Goal: Information Seeking & Learning: Learn about a topic

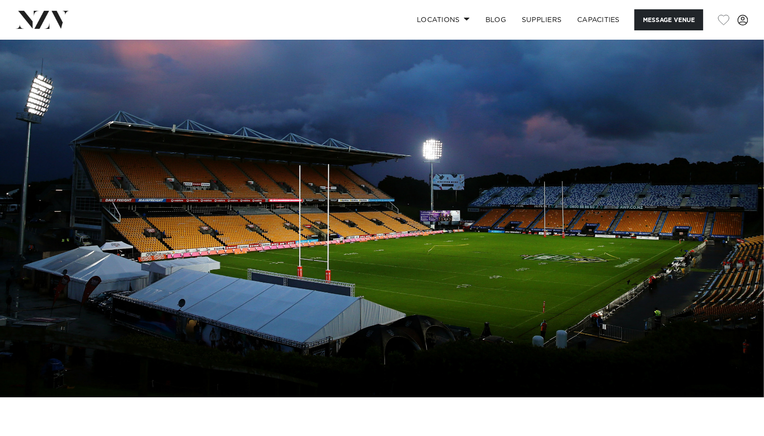
click at [204, 188] on img at bounding box center [382, 219] width 764 height 358
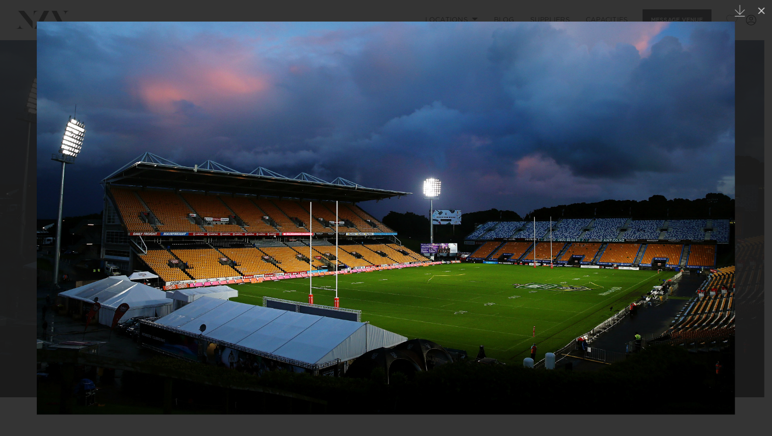
click at [293, 211] on img at bounding box center [386, 218] width 698 height 393
